Goal: Information Seeking & Learning: Find specific fact

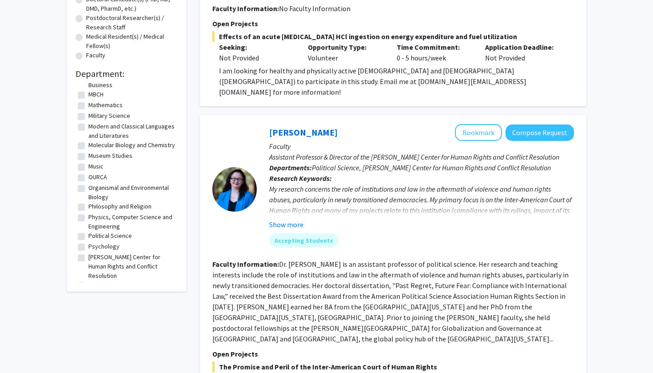
scroll to position [167, 0]
click at [134, 139] on label "Molecular Biology and Chemistry" at bounding box center [131, 143] width 87 height 9
click at [94, 139] on input "Molecular Biology and Chemistry" at bounding box center [91, 142] width 6 height 6
checkbox input "true"
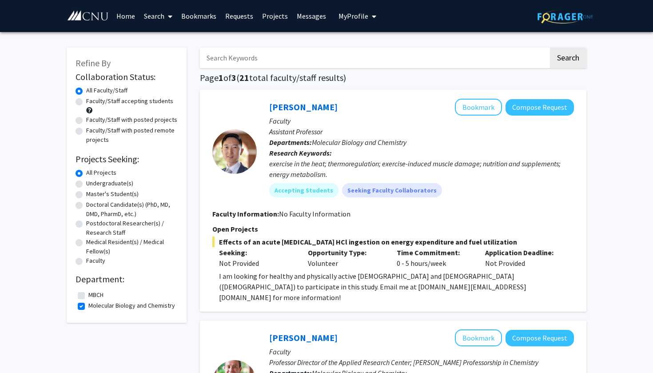
click at [296, 57] on input "Search Keywords" at bounding box center [374, 58] width 349 height 20
type input "e"
type input "Neuroscience"
click at [568, 59] on button "Search" at bounding box center [568, 58] width 36 height 20
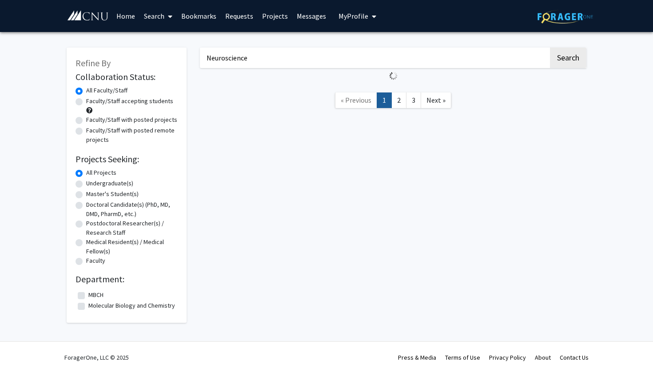
checkbox input "false"
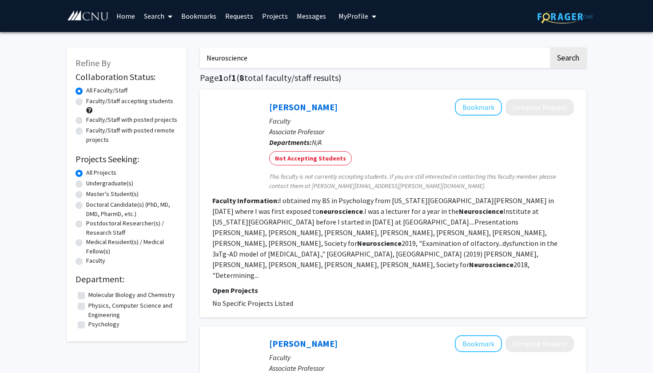
click at [568, 59] on button "Search" at bounding box center [568, 58] width 36 height 20
click at [326, 53] on input "Neuroscience" at bounding box center [374, 58] width 349 height 20
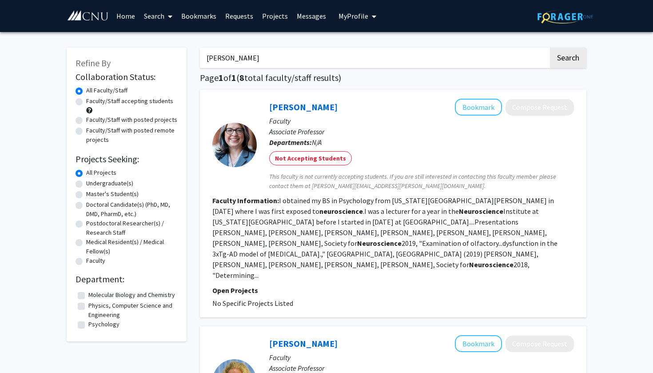
type input "[PERSON_NAME]"
click at [568, 59] on button "Search" at bounding box center [568, 58] width 36 height 20
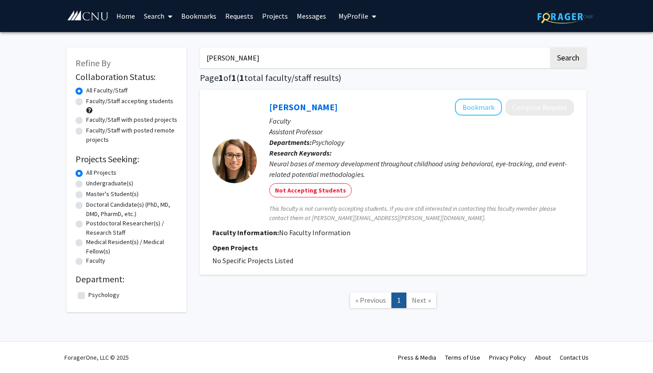
scroll to position [1, 0]
click at [300, 105] on link "[PERSON_NAME]" at bounding box center [303, 106] width 68 height 11
click at [107, 295] on label "Psychology" at bounding box center [103, 294] width 31 height 9
click at [94, 295] on input "Psychology" at bounding box center [91, 293] width 6 height 6
checkbox input "true"
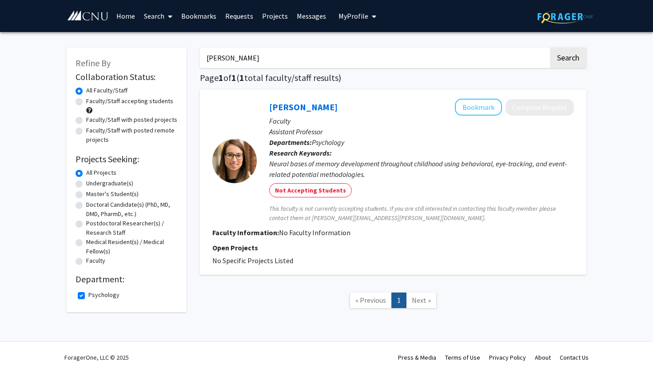
click at [254, 66] on input "[PERSON_NAME]" at bounding box center [374, 58] width 349 height 20
click at [568, 59] on button "Search" at bounding box center [568, 58] width 36 height 20
checkbox input "false"
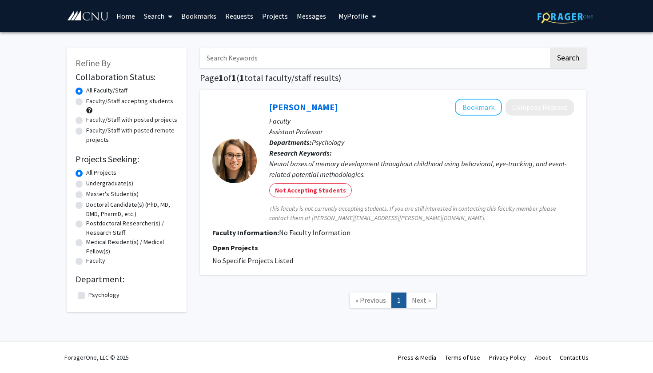
click at [568, 59] on button "Search" at bounding box center [568, 58] width 36 height 20
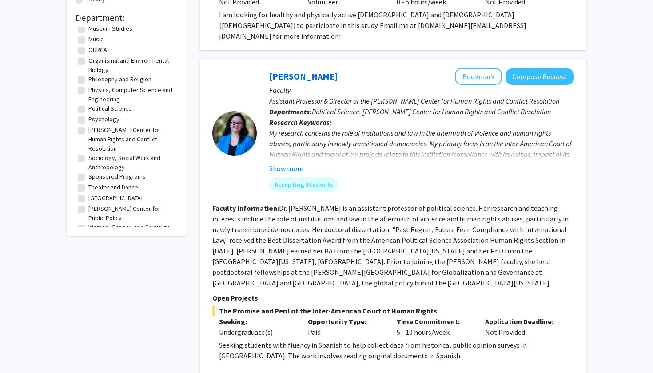
scroll to position [236, 0]
click at [106, 120] on label "Psychology" at bounding box center [103, 119] width 31 height 9
click at [94, 120] on input "Psychology" at bounding box center [91, 118] width 6 height 6
checkbox input "true"
